Goal: Ask a question: Seek information or help from site administrators or community

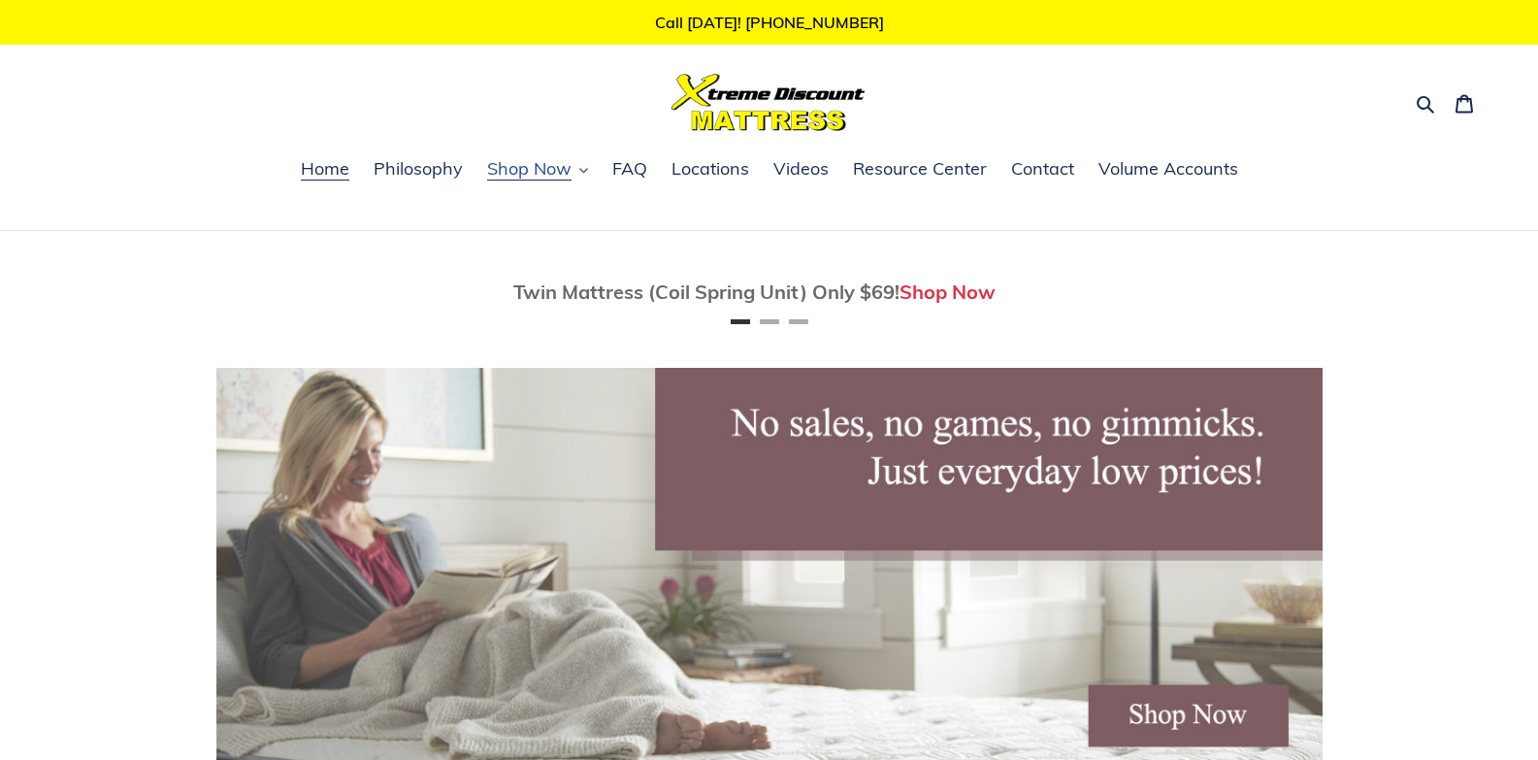
click at [524, 170] on span "Shop Now" at bounding box center [529, 168] width 84 height 23
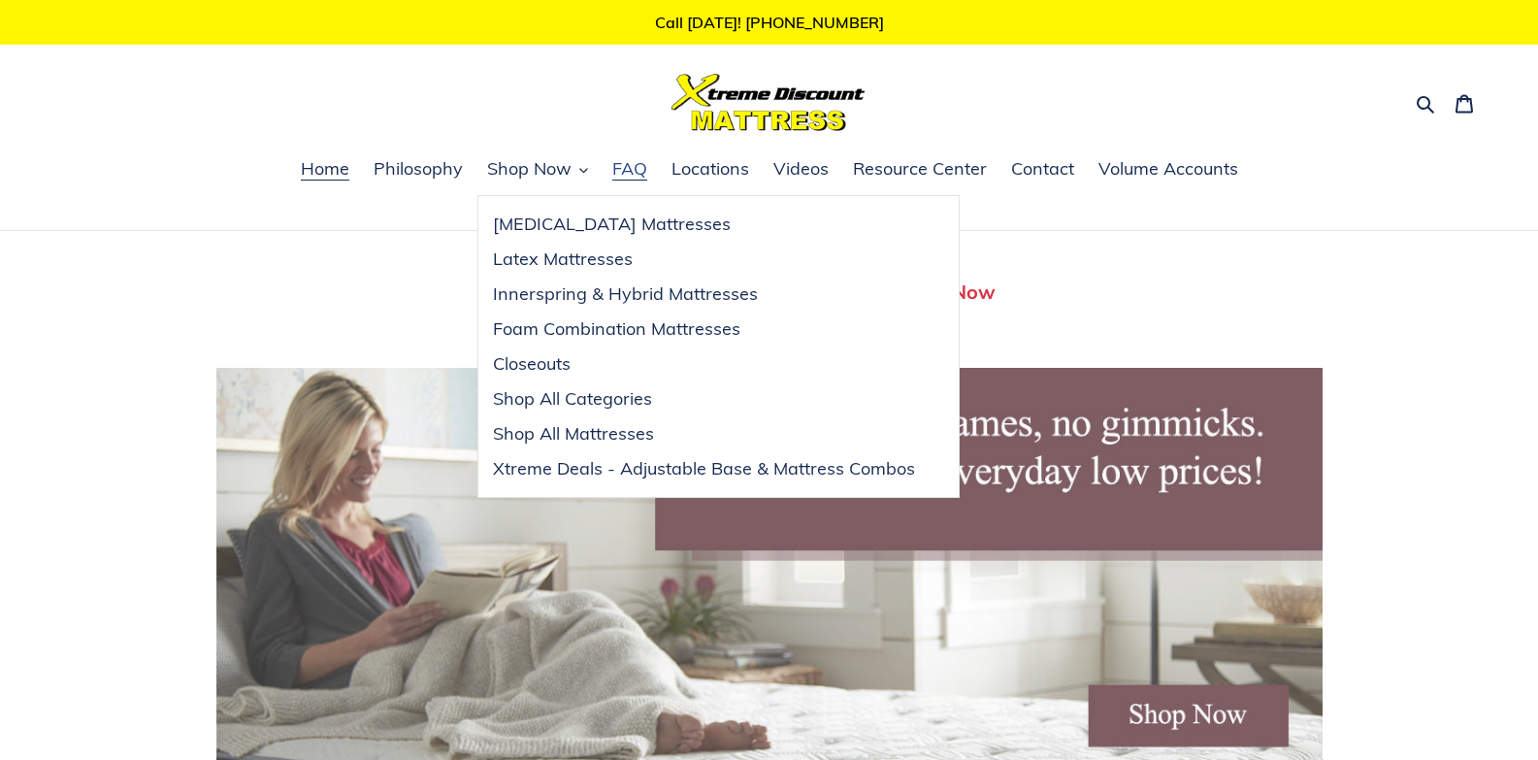
click at [618, 174] on span "FAQ" at bounding box center [629, 168] width 35 height 23
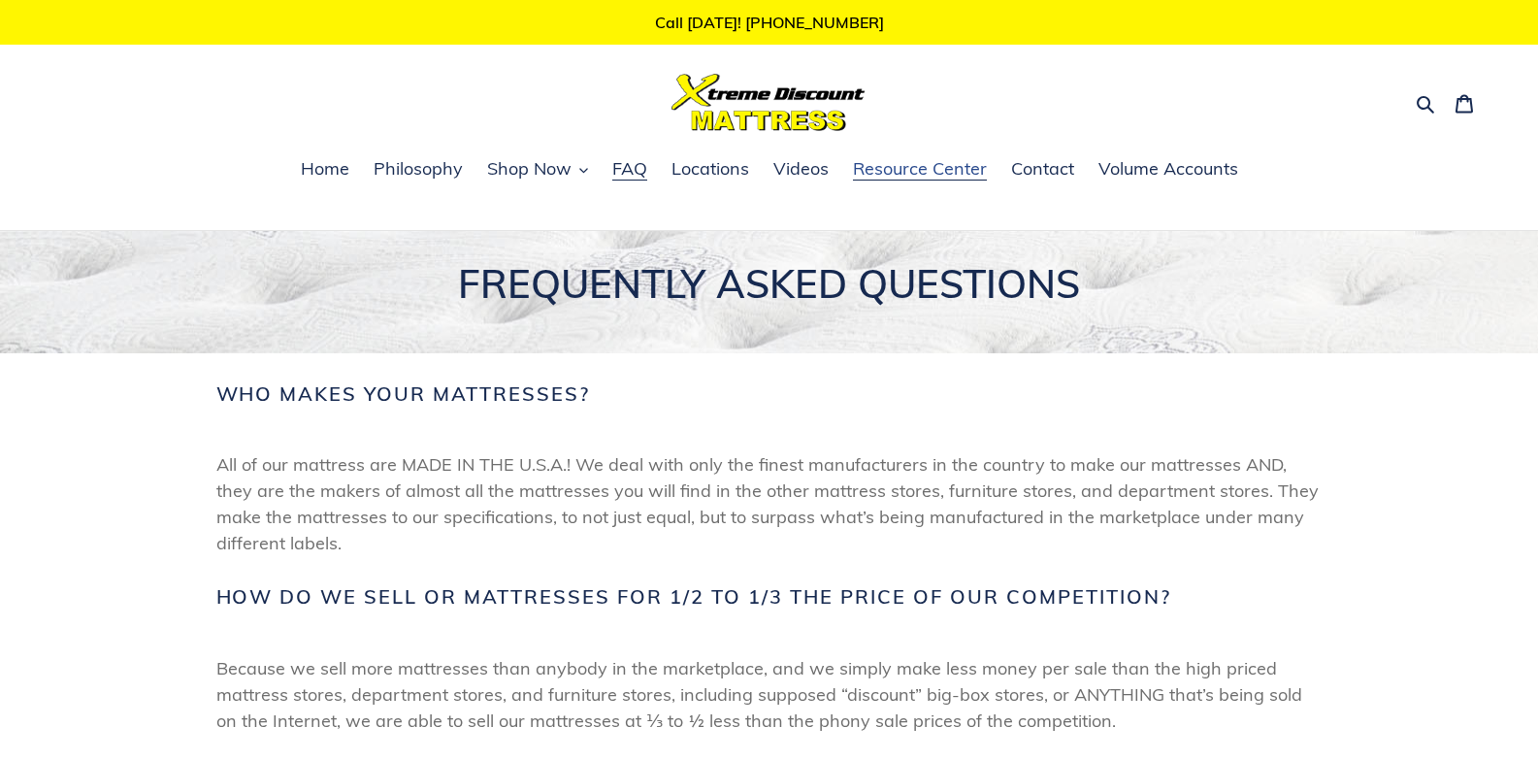
click at [916, 174] on span "Resource Center" at bounding box center [920, 168] width 134 height 23
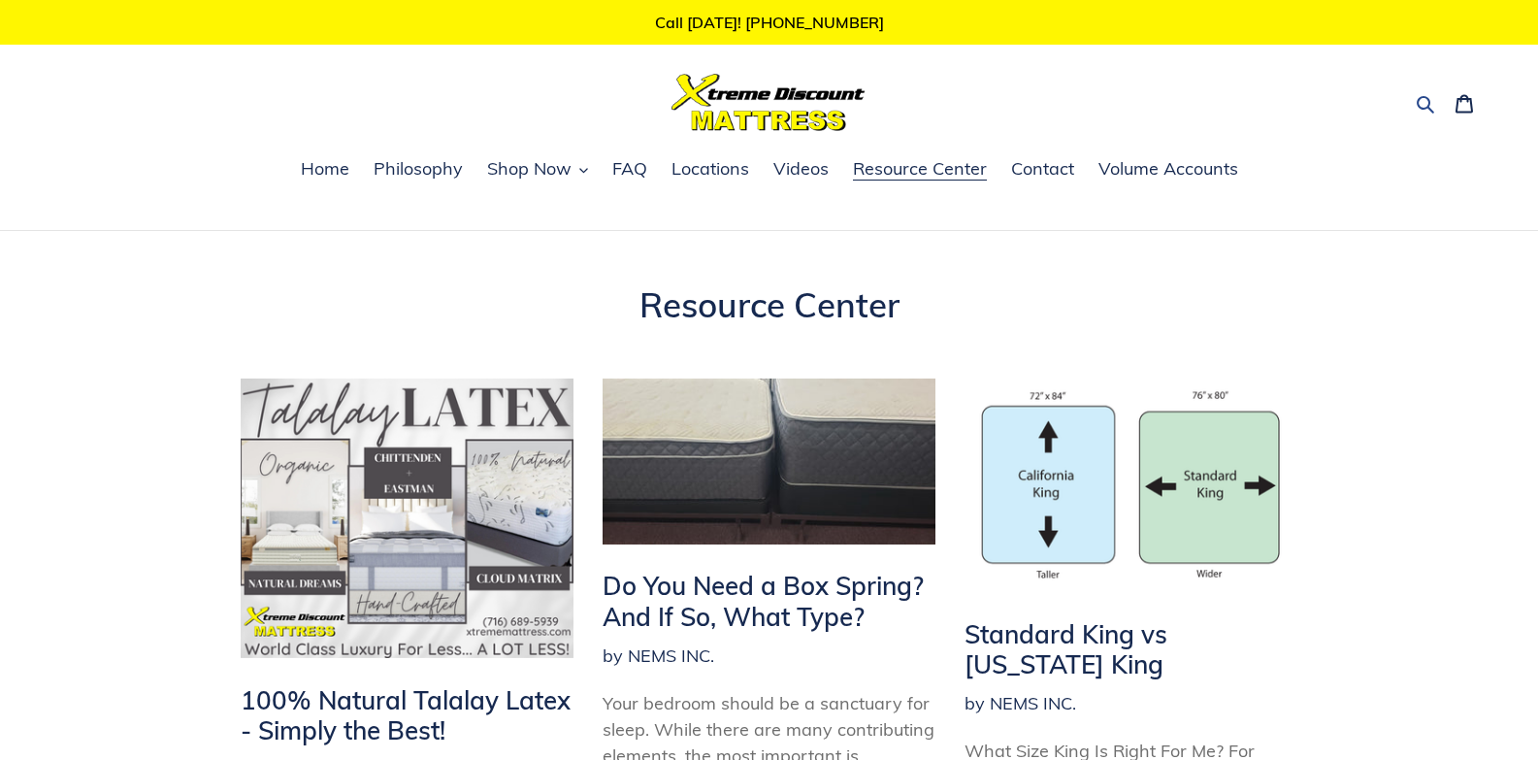
click at [1430, 106] on icon "button" at bounding box center [1425, 104] width 17 height 17
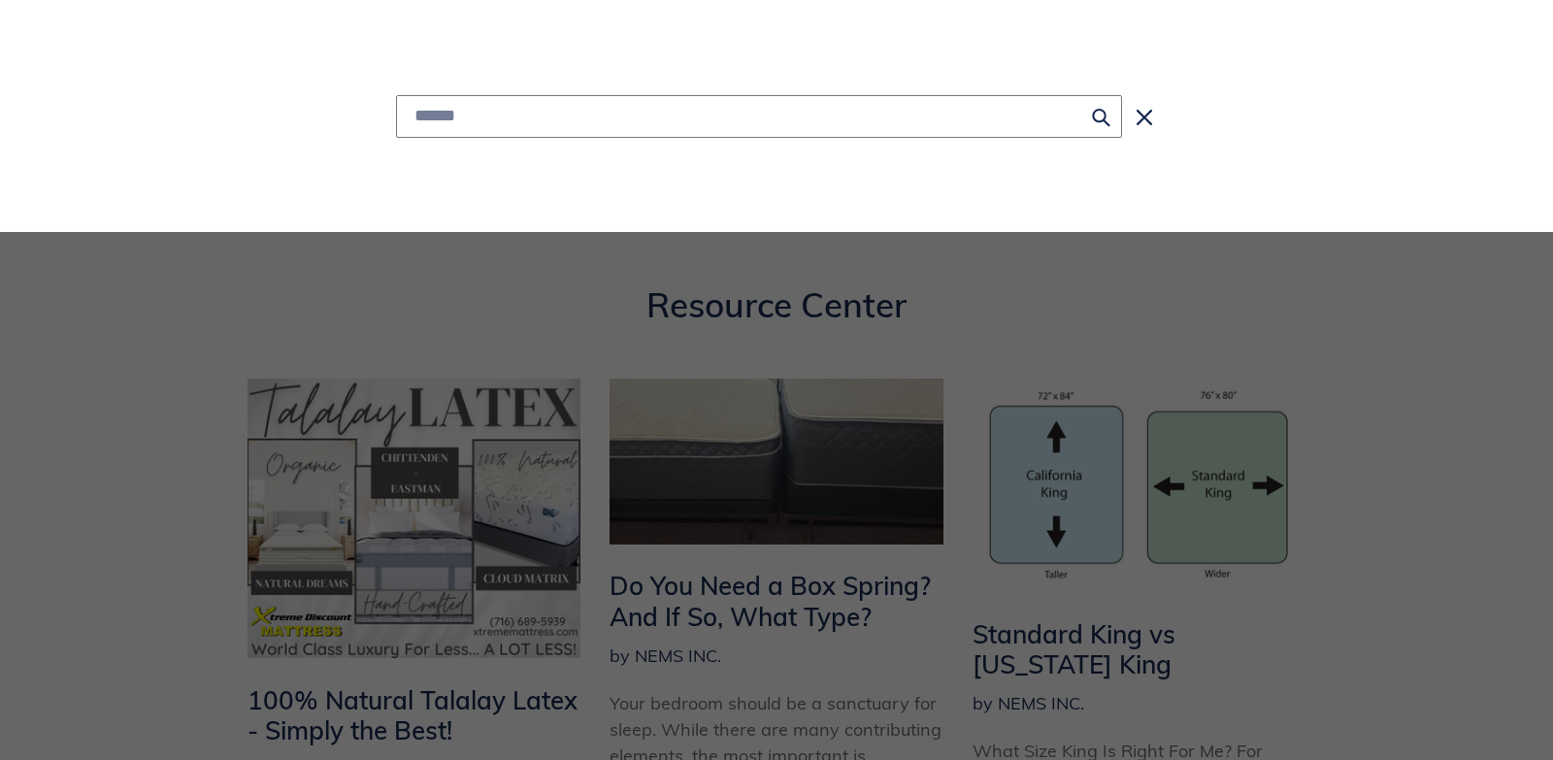
click at [646, 112] on input "Search" at bounding box center [759, 116] width 726 height 43
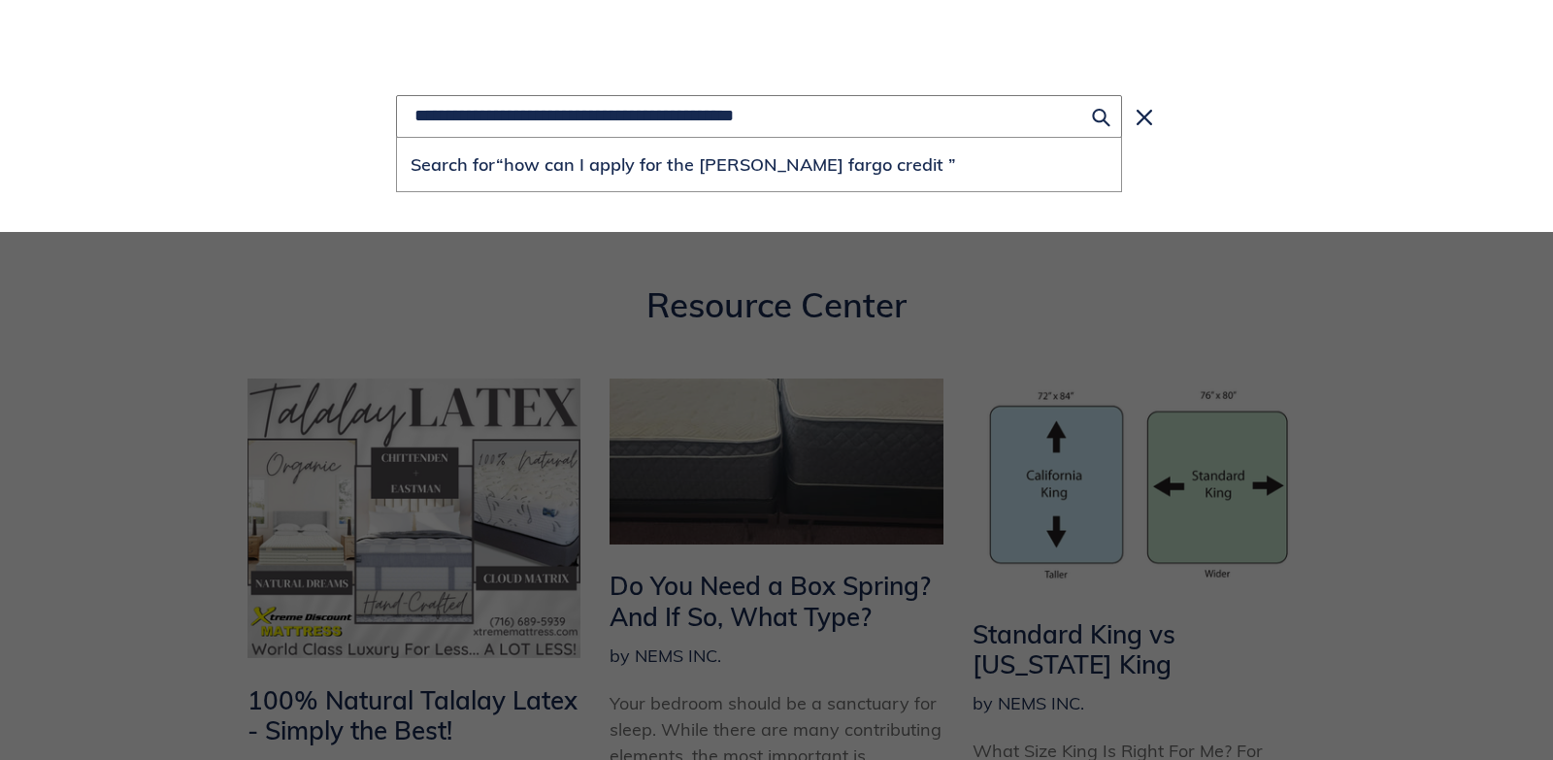
type input "**********"
click at [397, 138] on button "Search for “how can I apply for the wells fargo credit ”" at bounding box center [759, 164] width 724 height 53
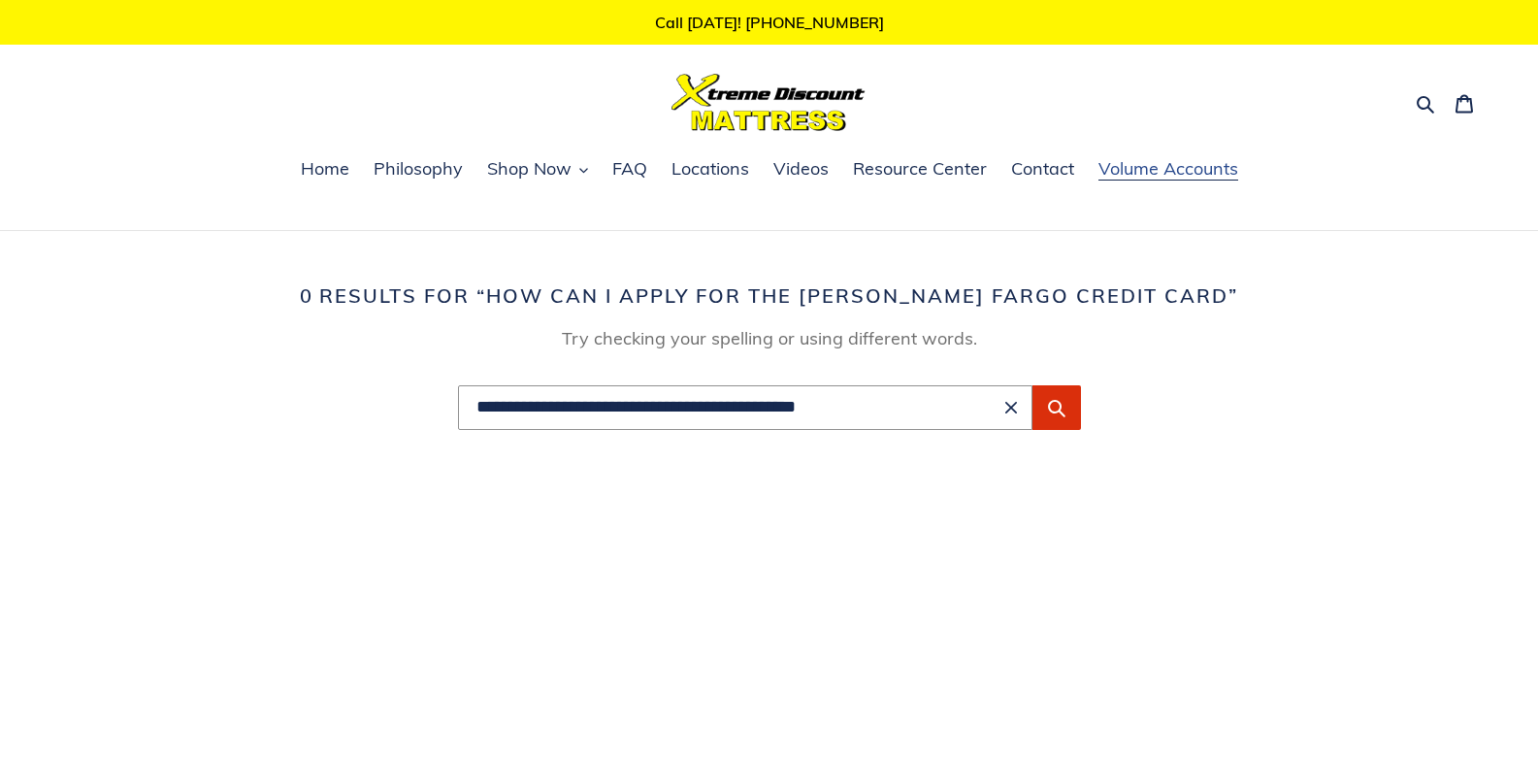
click at [1176, 165] on span "Volume Accounts" at bounding box center [1169, 168] width 140 height 23
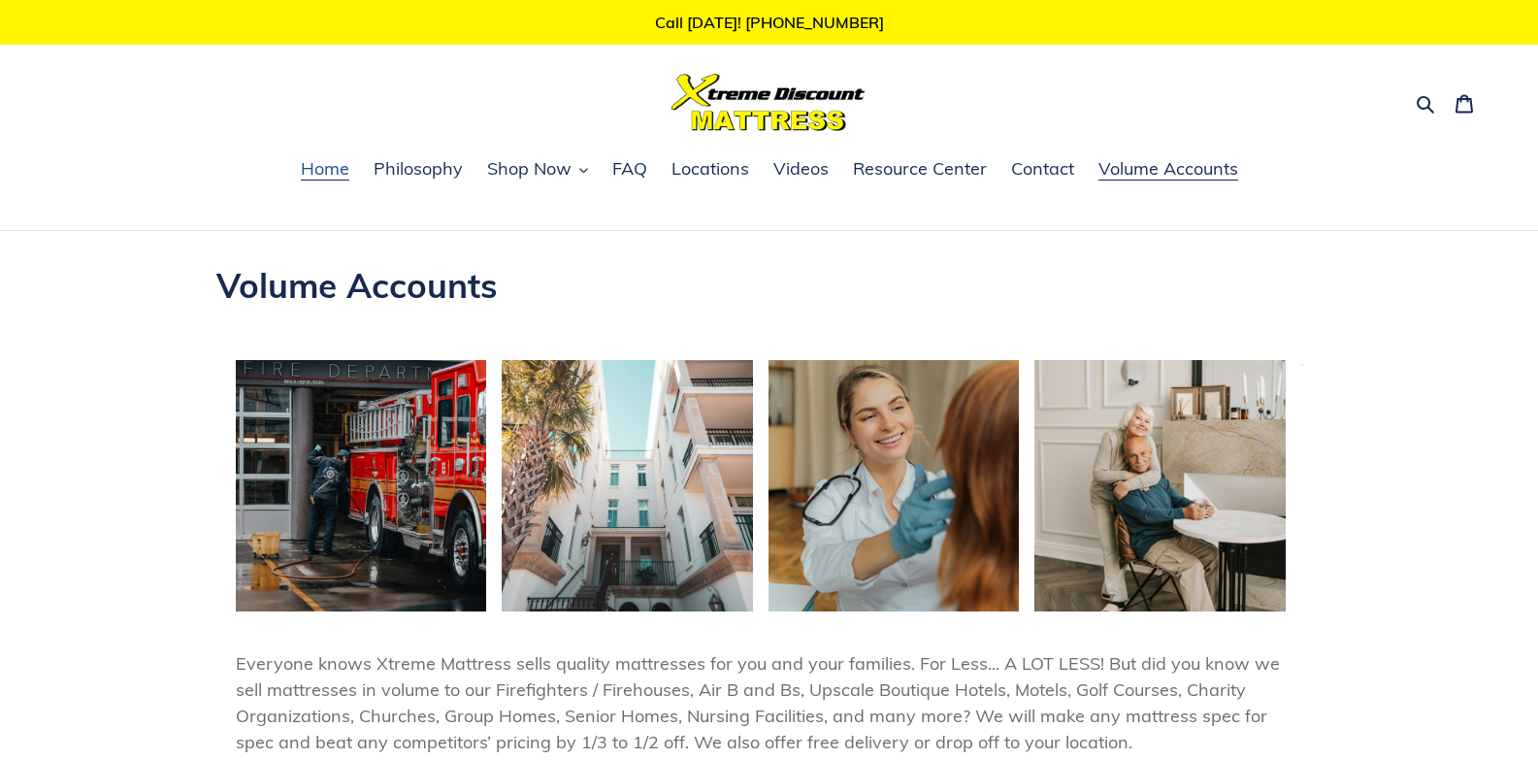
click at [328, 173] on span "Home" at bounding box center [325, 168] width 49 height 23
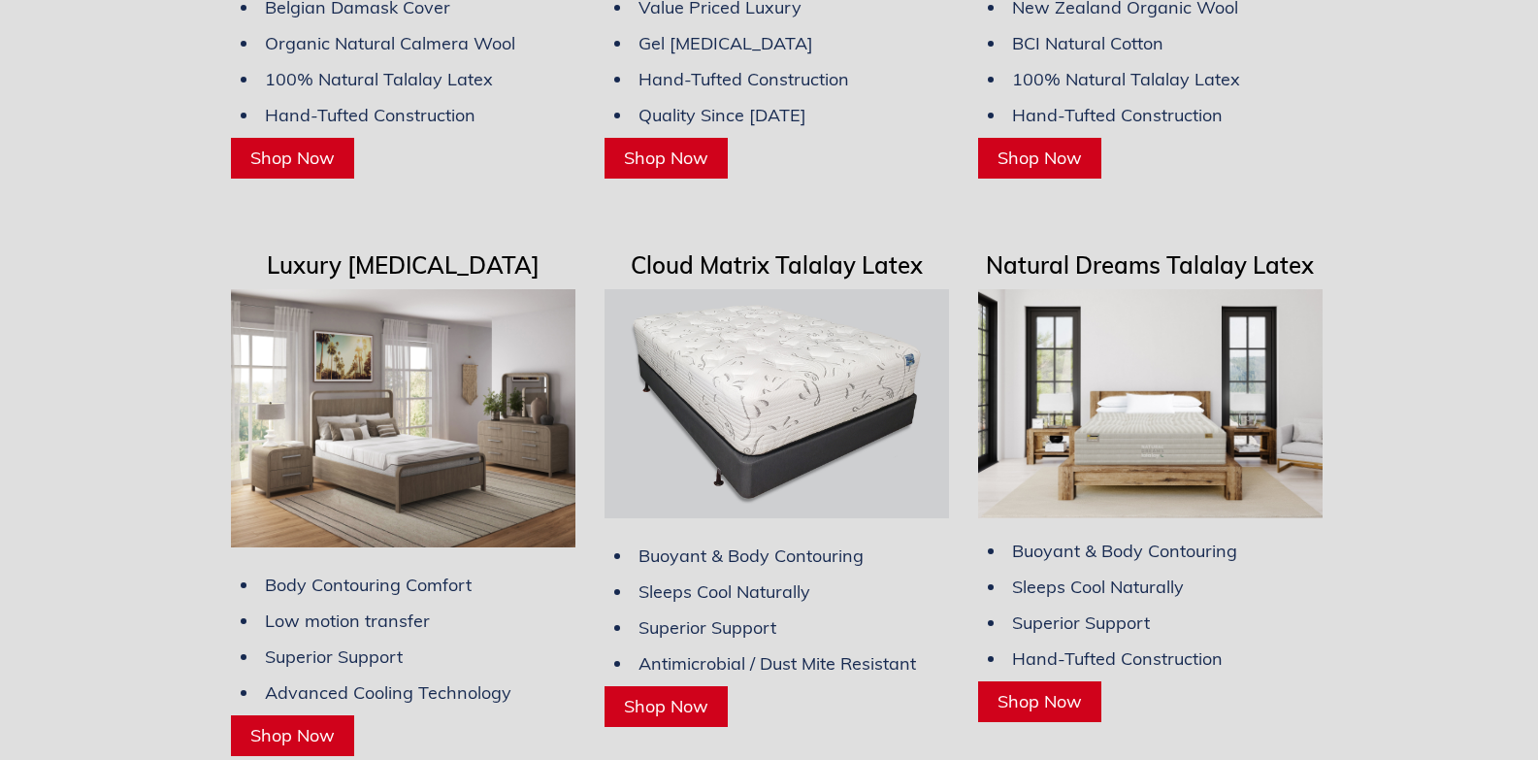
scroll to position [5338, 0]
